Goal: Information Seeking & Learning: Learn about a topic

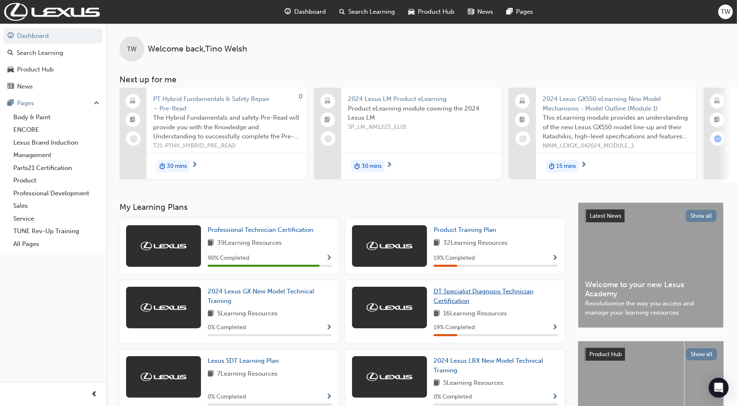
click at [468, 295] on span "DT Specialist Diagnosis Technician Certification" at bounding box center [483, 296] width 100 height 17
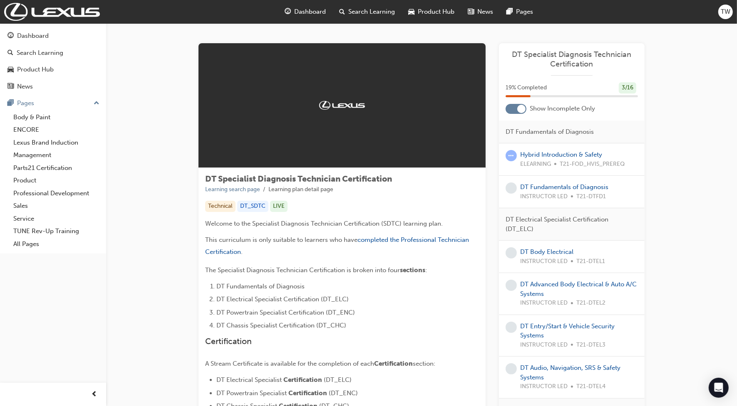
click at [520, 110] on div at bounding box center [521, 109] width 8 height 8
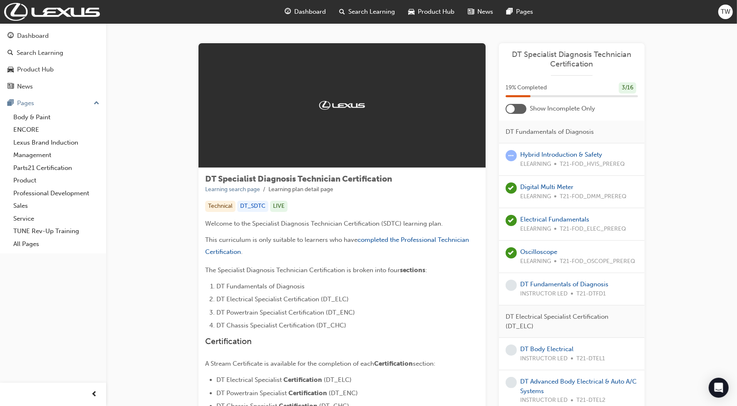
click at [520, 110] on div at bounding box center [515, 109] width 21 height 10
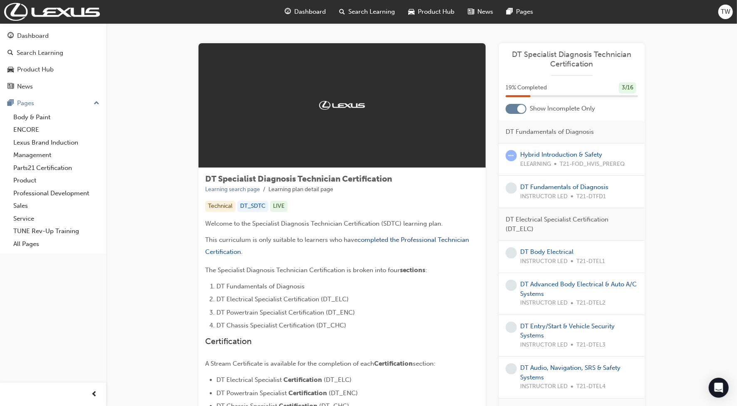
click at [520, 110] on div at bounding box center [521, 109] width 8 height 8
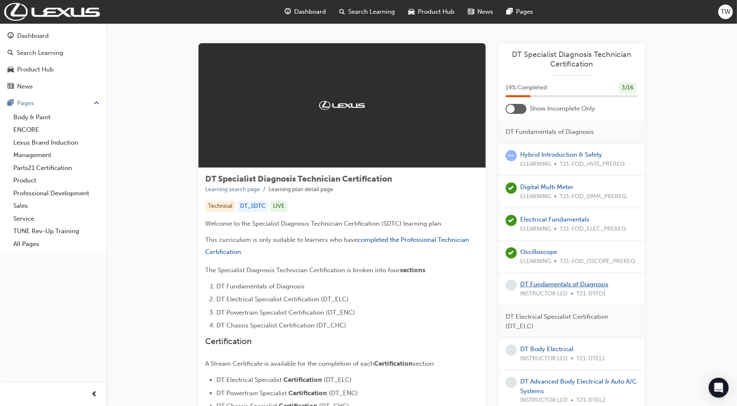
scroll to position [52, 0]
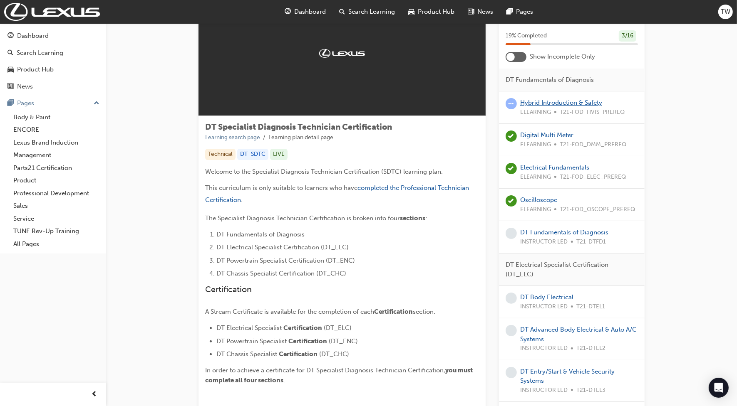
click at [560, 100] on link "Hybrid Introduction & Safety" at bounding box center [561, 102] width 82 height 7
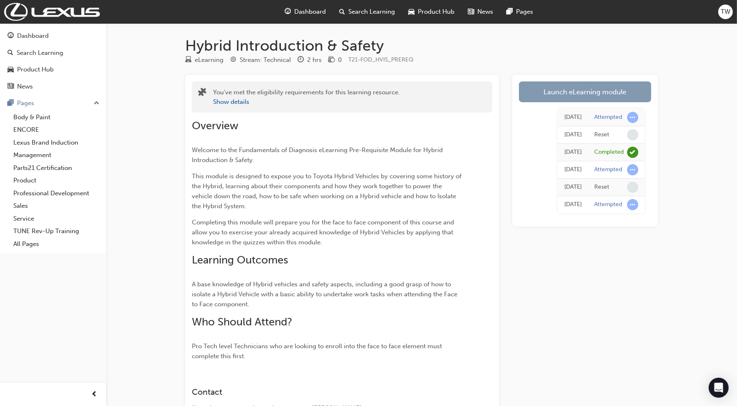
click at [586, 96] on link "Launch eLearning module" at bounding box center [585, 92] width 132 height 21
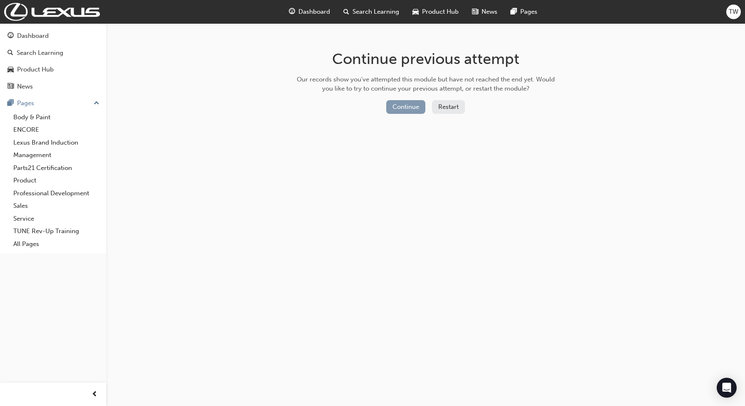
click at [402, 109] on button "Continue" at bounding box center [405, 107] width 39 height 14
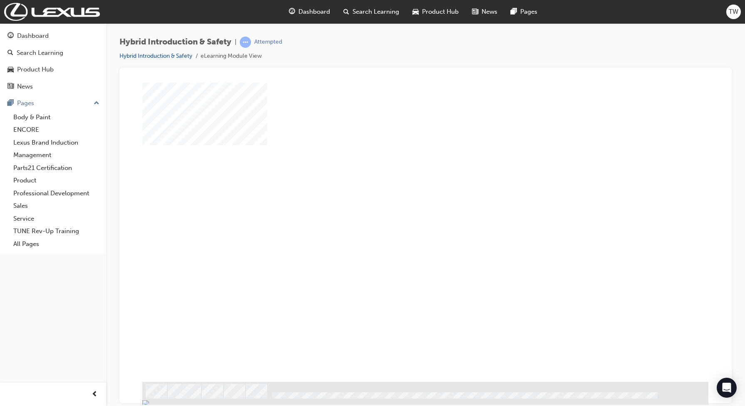
click at [401, 208] on div "play" at bounding box center [401, 208] width 0 height 0
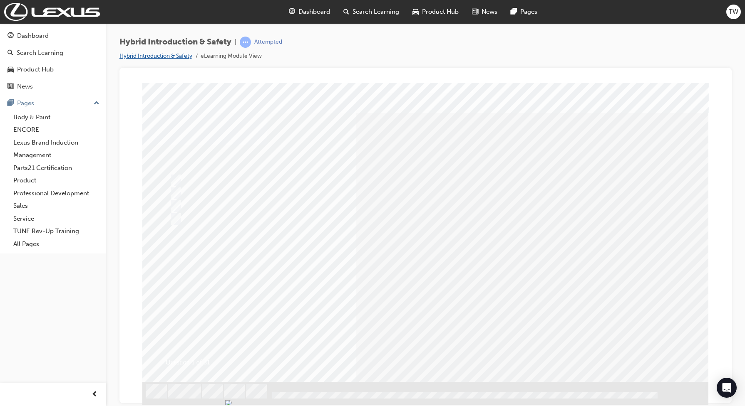
click at [182, 55] on link "Hybrid Introduction & Safety" at bounding box center [155, 55] width 73 height 7
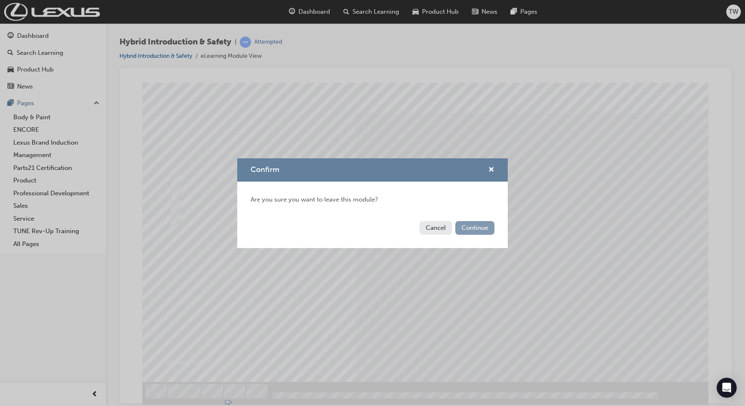
click at [463, 229] on button "Continue" at bounding box center [474, 228] width 39 height 14
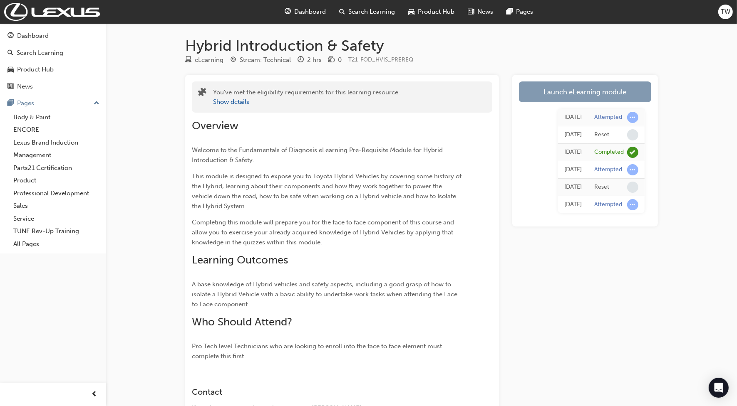
click at [574, 92] on link "Launch eLearning module" at bounding box center [585, 92] width 132 height 21
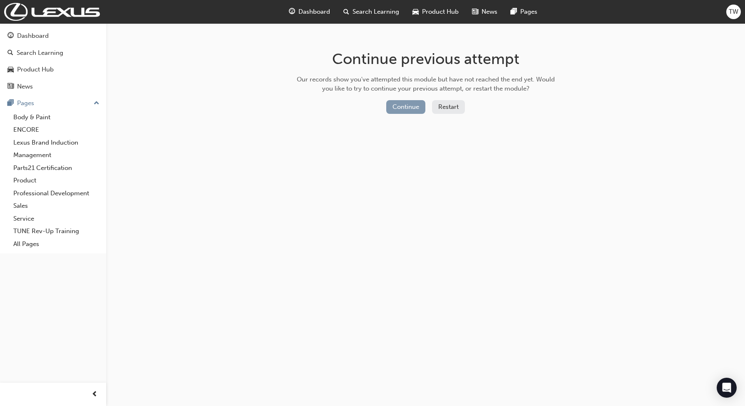
click at [415, 102] on button "Continue" at bounding box center [405, 107] width 39 height 14
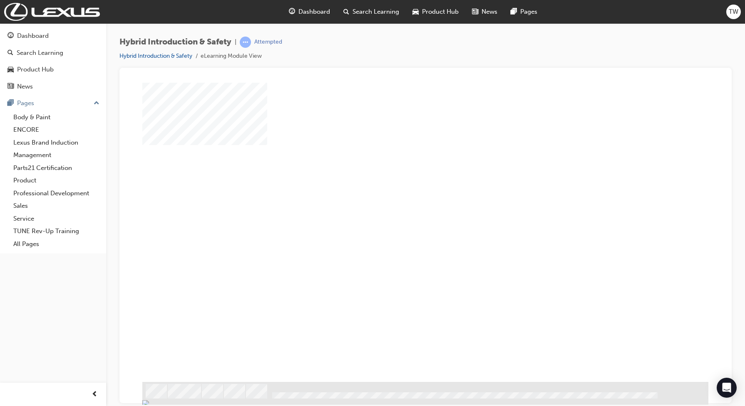
click at [401, 208] on div "play" at bounding box center [401, 208] width 0 height 0
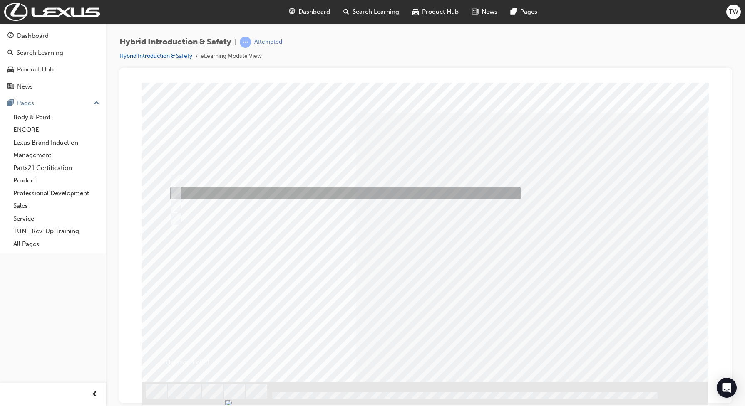
click at [206, 194] on div at bounding box center [343, 193] width 351 height 12
radio input "true"
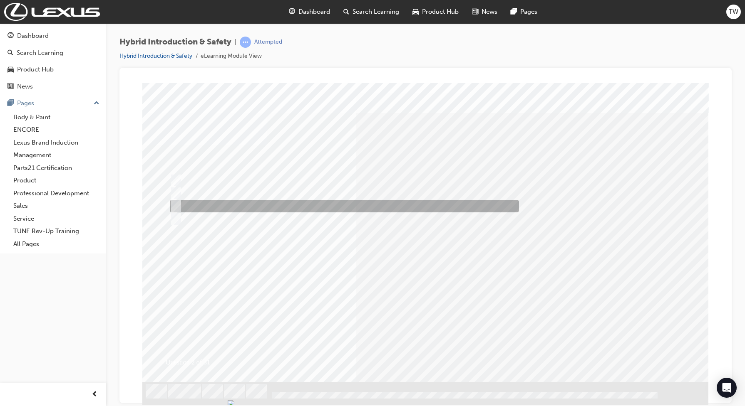
click at [211, 206] on div at bounding box center [342, 206] width 349 height 12
radio input "true"
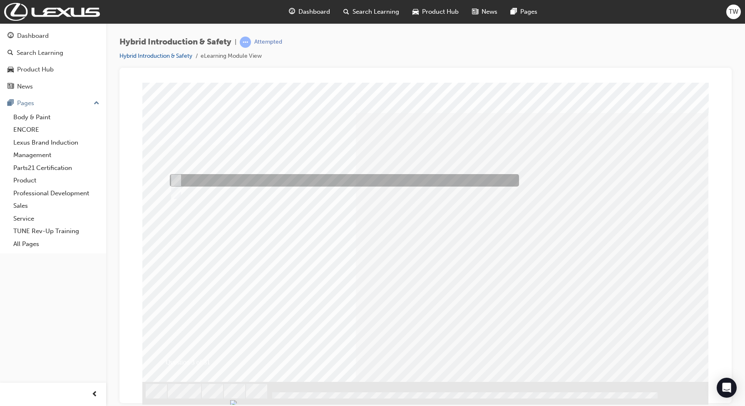
click at [225, 184] on div at bounding box center [342, 180] width 349 height 12
radio input "true"
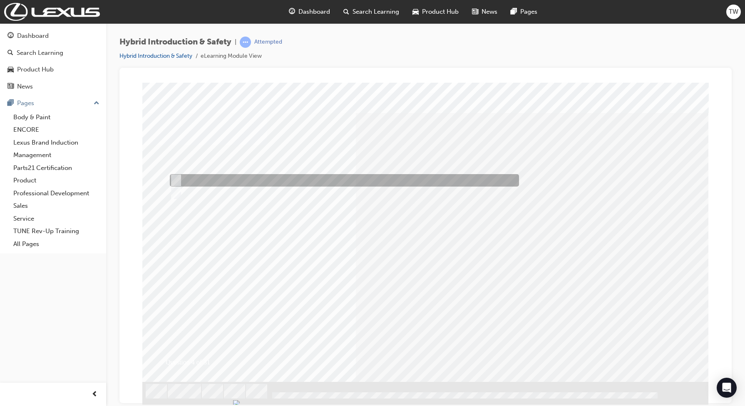
click at [189, 181] on div at bounding box center [342, 180] width 349 height 12
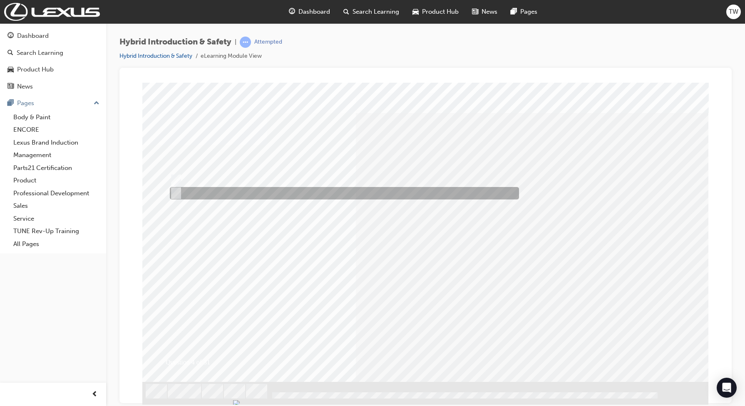
click at [213, 191] on div at bounding box center [342, 193] width 349 height 12
radio input "false"
radio input "true"
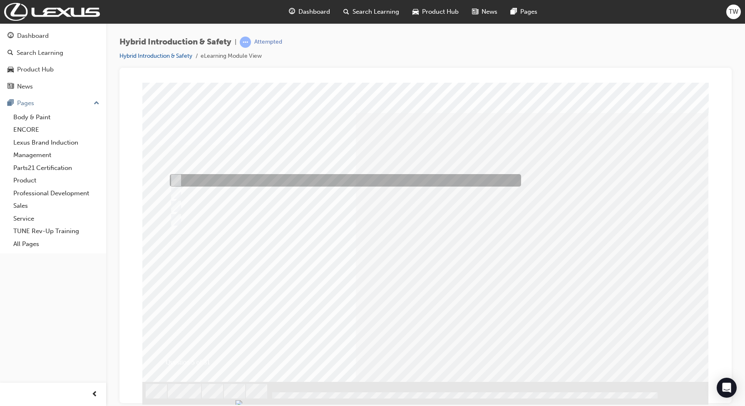
click at [236, 181] on div at bounding box center [343, 180] width 351 height 12
checkbox input "true"
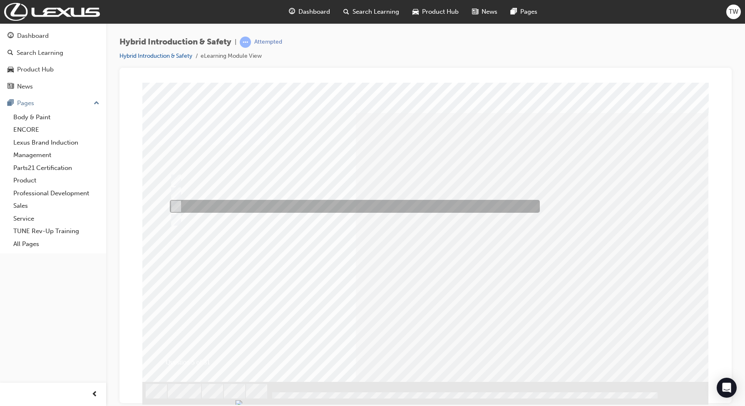
click at [241, 208] on div at bounding box center [353, 206] width 370 height 13
checkbox input "true"
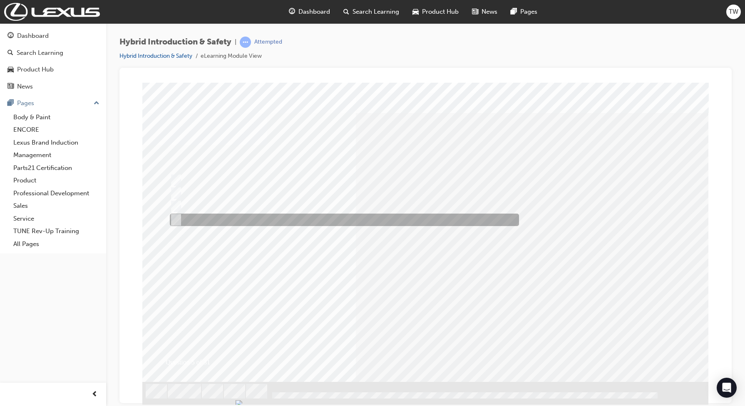
click at [238, 224] on div at bounding box center [342, 220] width 349 height 12
checkbox input "true"
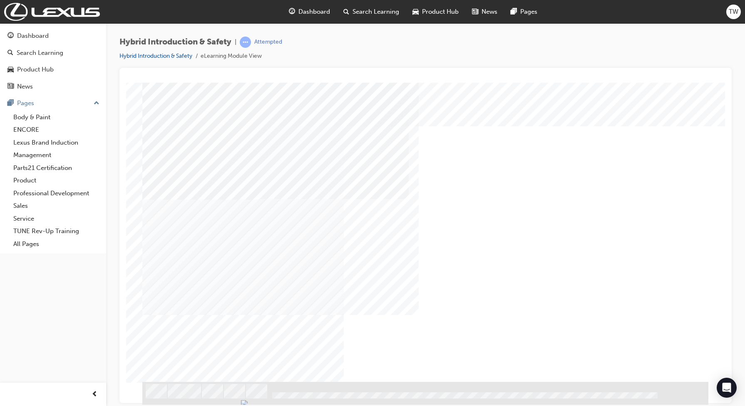
click at [195, 397] on div "NEXT Trigger this button to go to the next slide" at bounding box center [168, 404] width 52 height 15
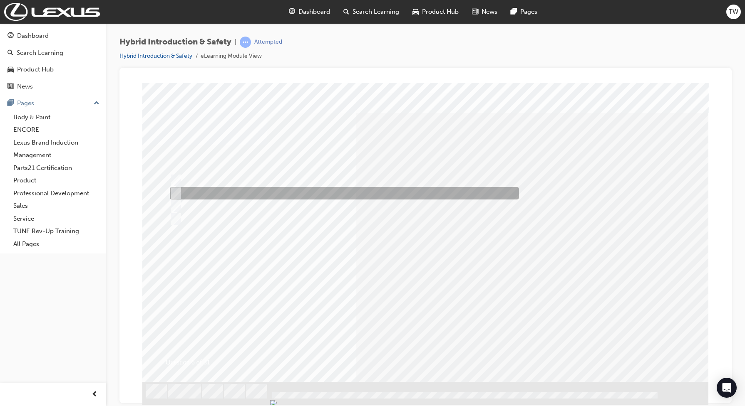
click at [236, 195] on div at bounding box center [342, 193] width 349 height 12
radio input "true"
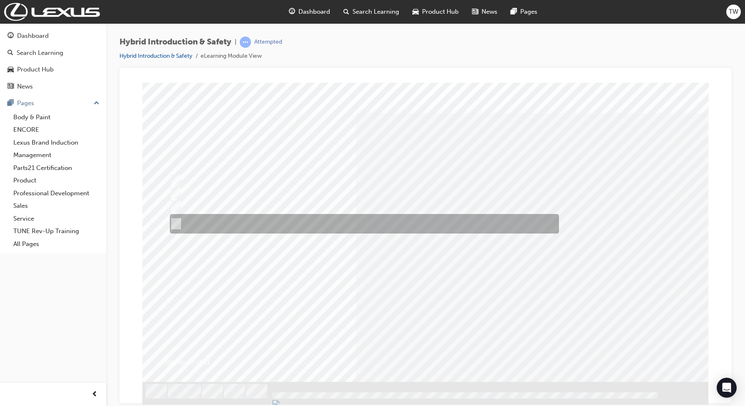
click at [255, 223] on div at bounding box center [362, 224] width 389 height 20
radio input "true"
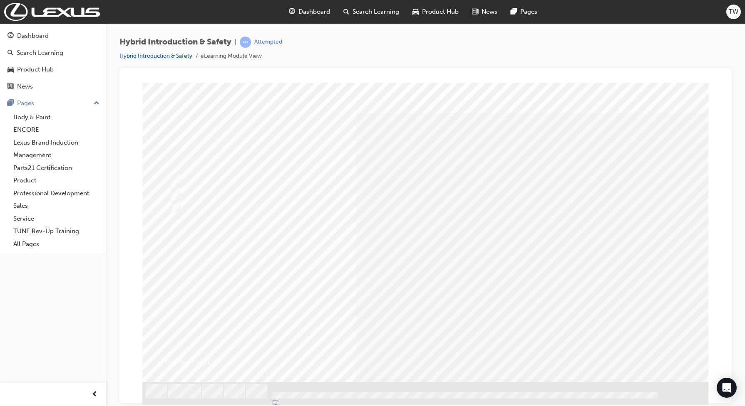
click at [408, 292] on div "Question 7 of 31" at bounding box center [425, 232] width 566 height 300
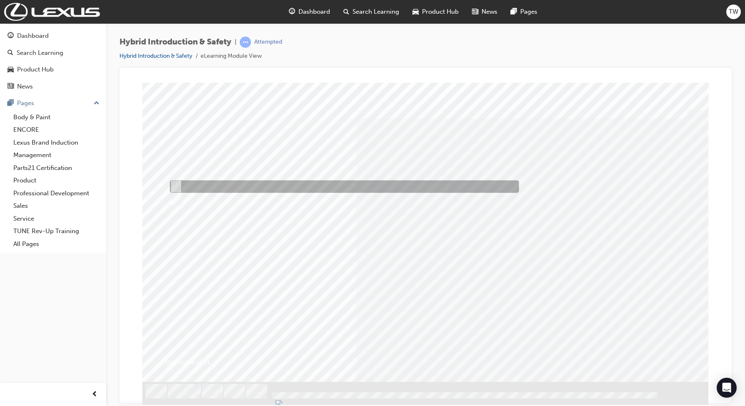
click at [188, 181] on div at bounding box center [342, 187] width 349 height 12
radio input "true"
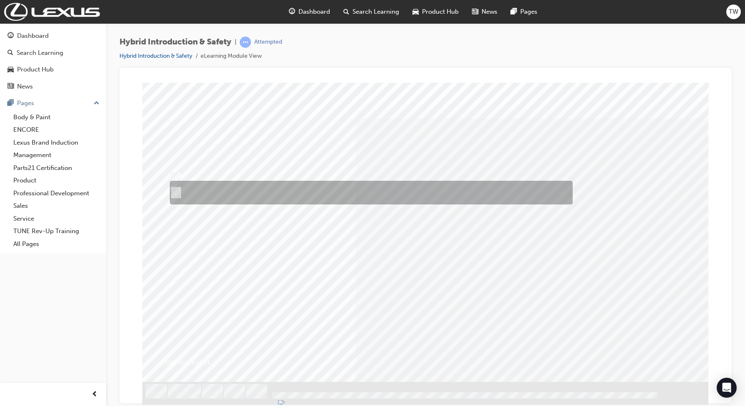
click at [294, 191] on div at bounding box center [369, 193] width 403 height 24
radio input "true"
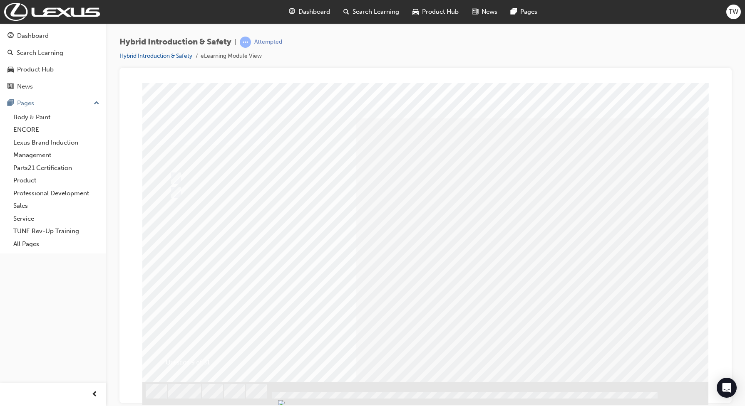
click at [188, 198] on div at bounding box center [342, 195] width 349 height 21
radio input "true"
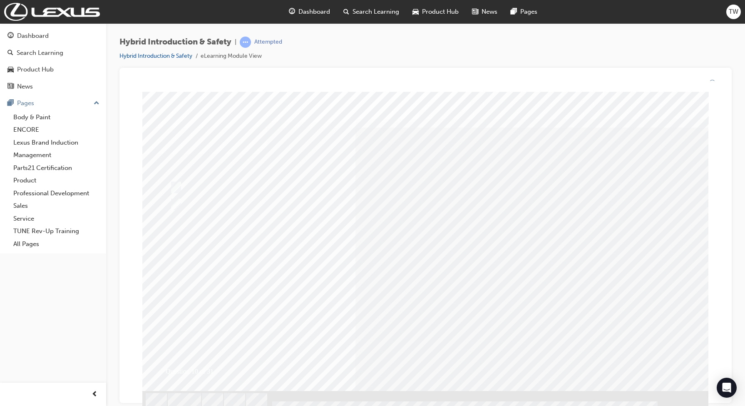
click at [418, 301] on div "Question 10 of 31" at bounding box center [425, 242] width 566 height 300
